Goal: Transaction & Acquisition: Obtain resource

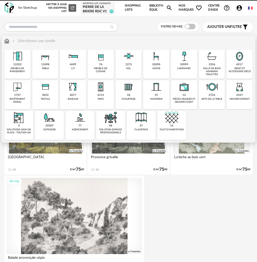
click at [149, 66] on div "35090 assise" at bounding box center [156, 64] width 26 height 29
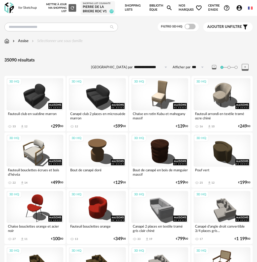
click at [231, 25] on span "Ajouter un" at bounding box center [219, 27] width 23 height 4
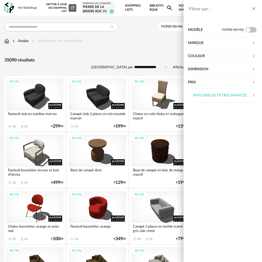
click at [216, 55] on div "Couleur" at bounding box center [220, 56] width 64 height 13
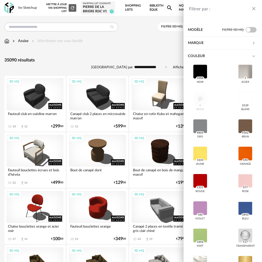
click at [101, 51] on div "Filtrer par : Modèle Filtre 3D HQ Marque &tradition 245 101 Copenhagen 0 366 Co…" at bounding box center [131, 131] width 262 height 262
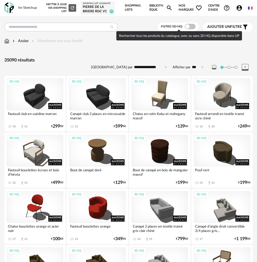
click at [192, 26] on span at bounding box center [190, 26] width 11 height 5
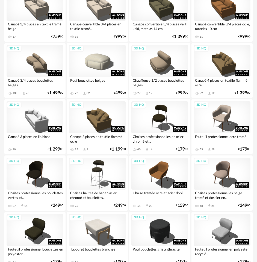
scroll to position [657, 0]
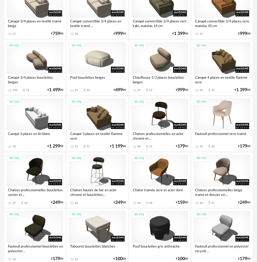
click at [228, 118] on div "3D HQ" at bounding box center [222, 114] width 57 height 32
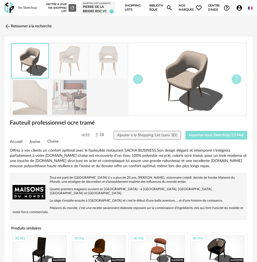
click at [211, 135] on span "Importer dans SketchUp (12 Mo)" at bounding box center [216, 136] width 55 height 4
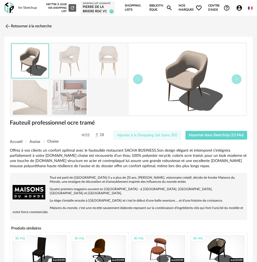
click at [143, 137] on button "Ajouter à la Shopping List (sans 3D)" at bounding box center [148, 135] width 68 height 9
